Goal: Go to known website: Access a specific website the user already knows

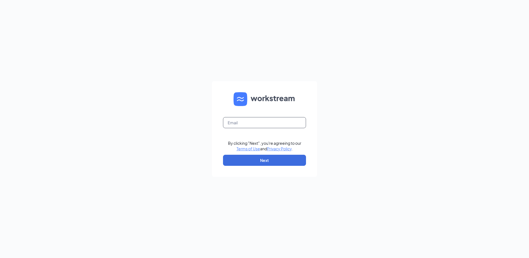
click at [233, 125] on input "text" at bounding box center [264, 122] width 83 height 11
type input "[EMAIL_ADDRESS][DOMAIN_NAME]"
click at [298, 165] on button "Next" at bounding box center [264, 160] width 83 height 11
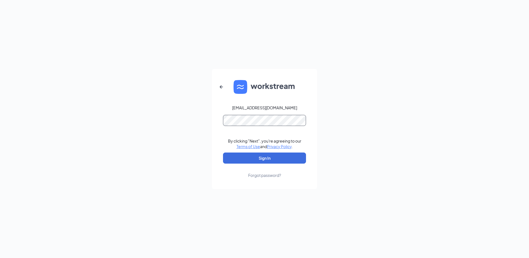
click at [223, 152] on button "Sign In" at bounding box center [264, 157] width 83 height 11
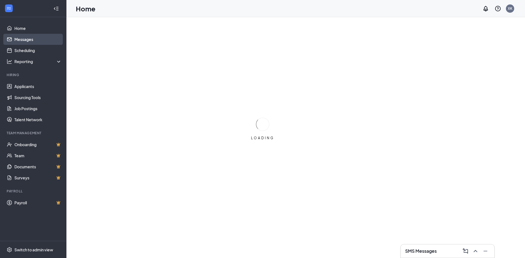
click at [33, 38] on link "Messages" at bounding box center [37, 39] width 47 height 11
